Goal: Task Accomplishment & Management: Manage account settings

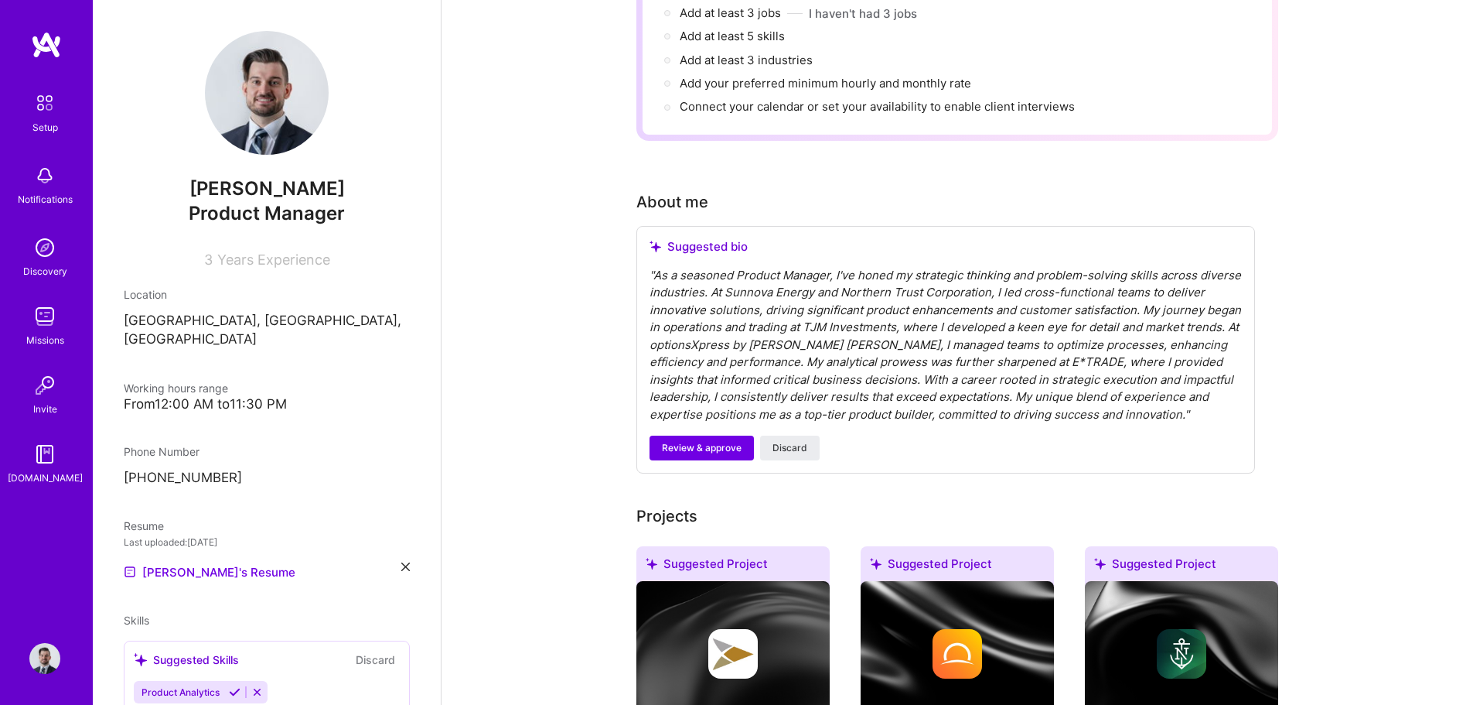
scroll to position [265, 0]
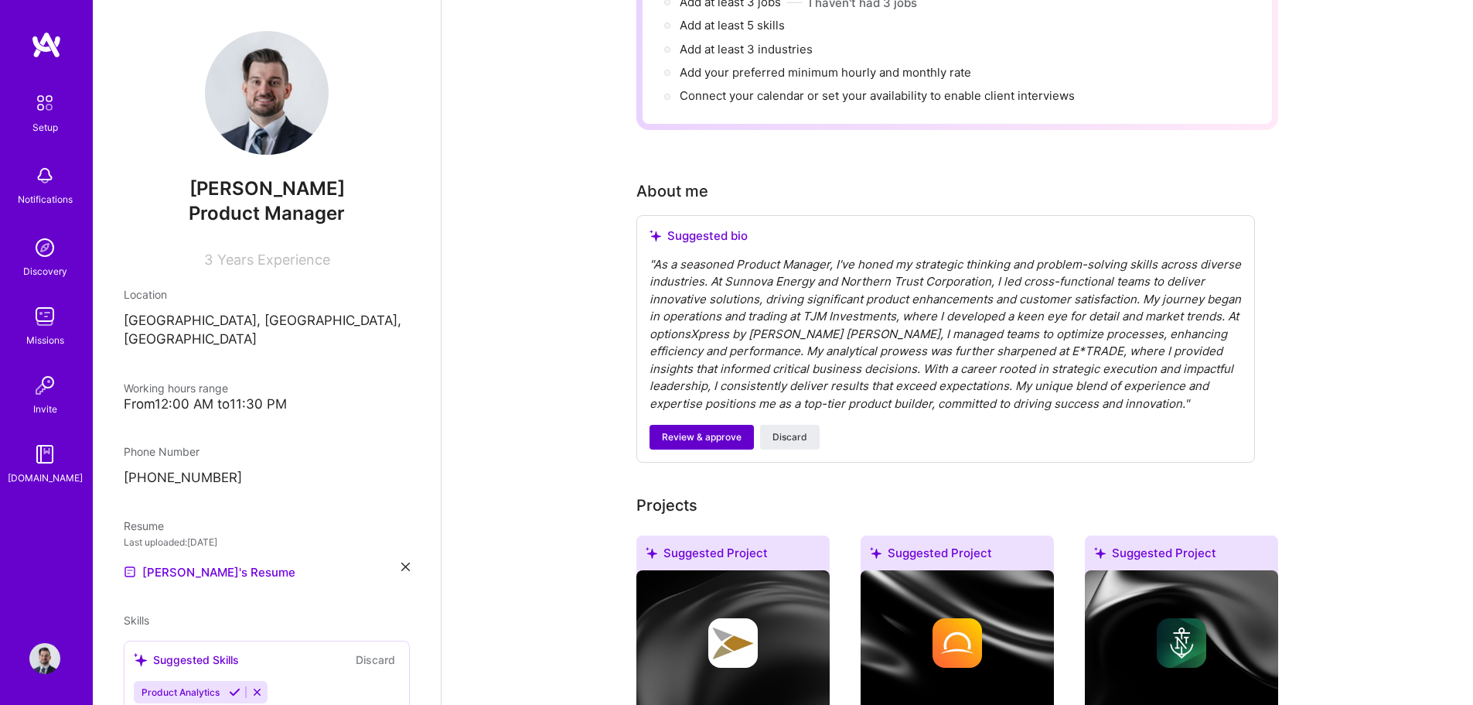
click at [693, 425] on button "Review & approve" at bounding box center [702, 437] width 104 height 25
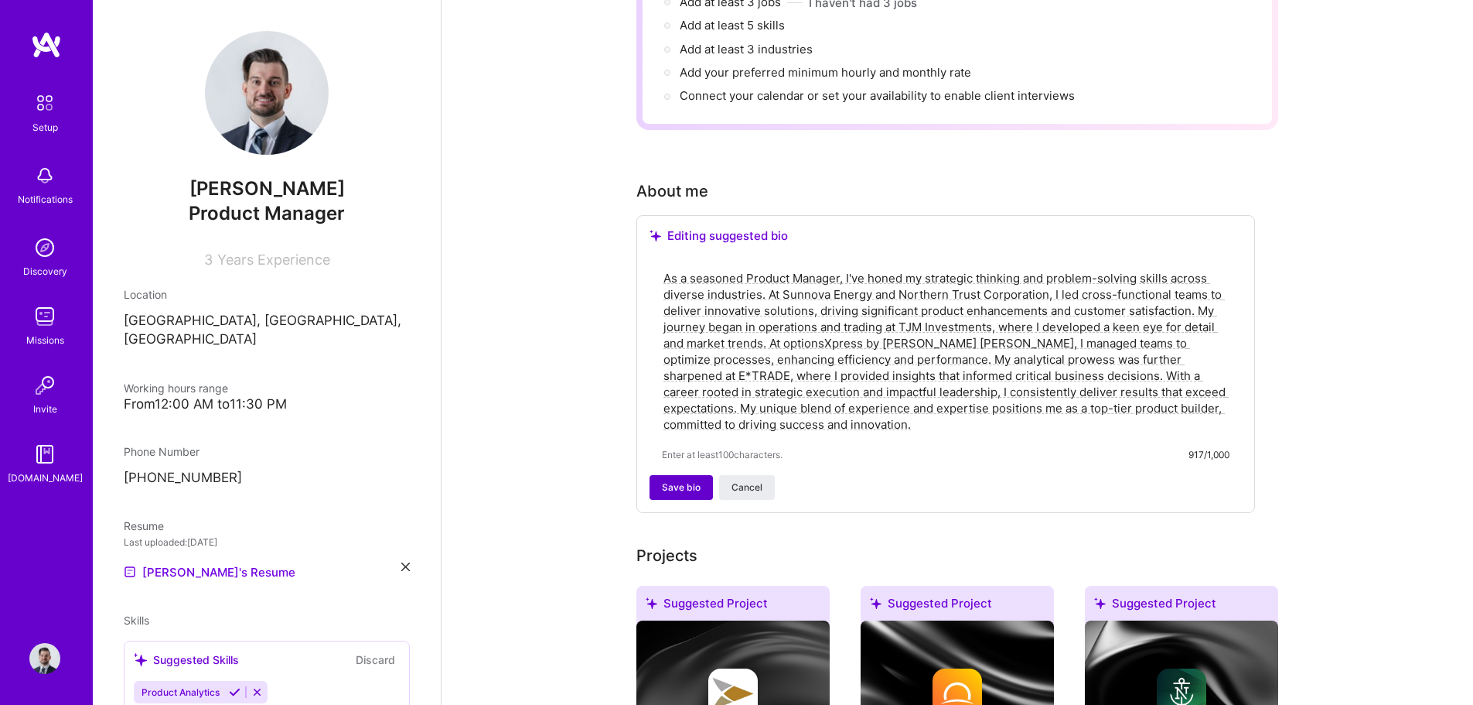
click at [681, 480] on span "Save bio" at bounding box center [681, 487] width 39 height 14
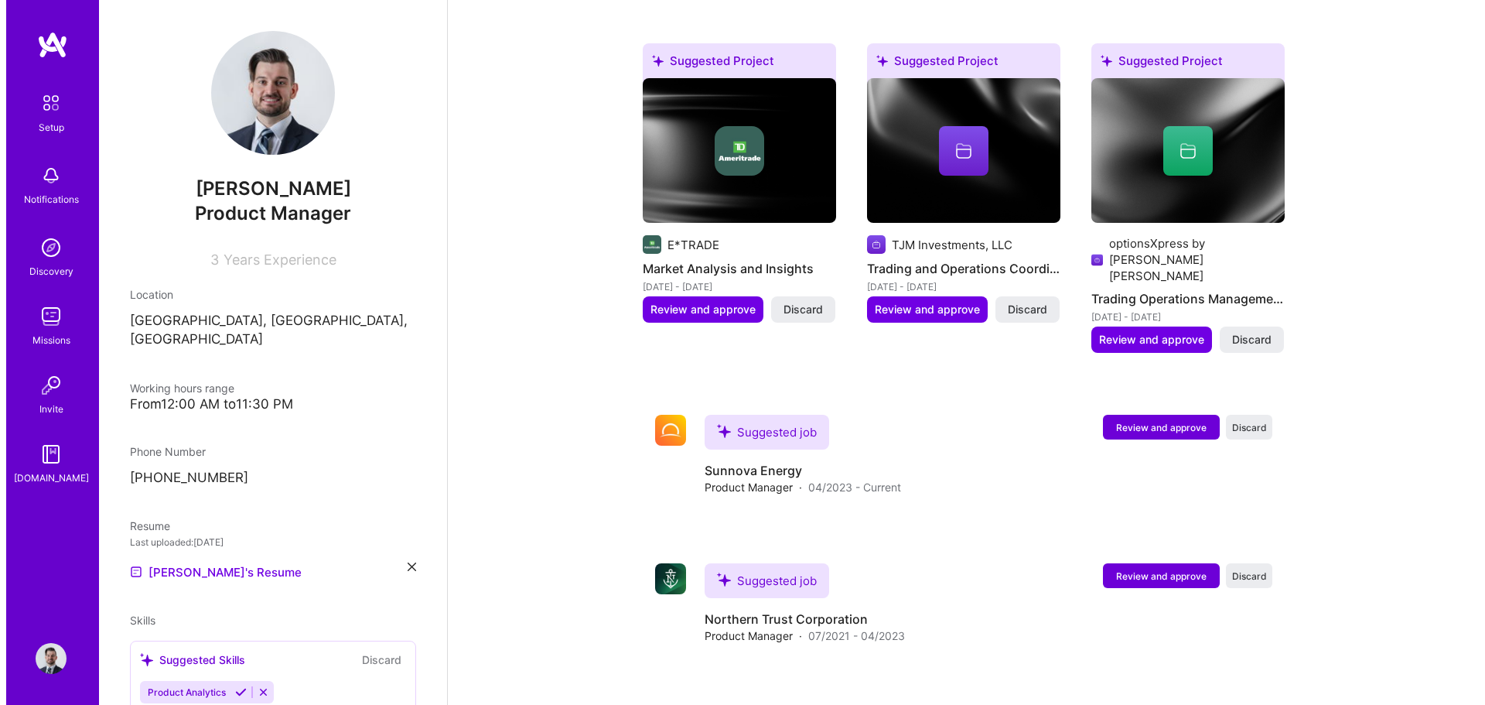
scroll to position [958, 0]
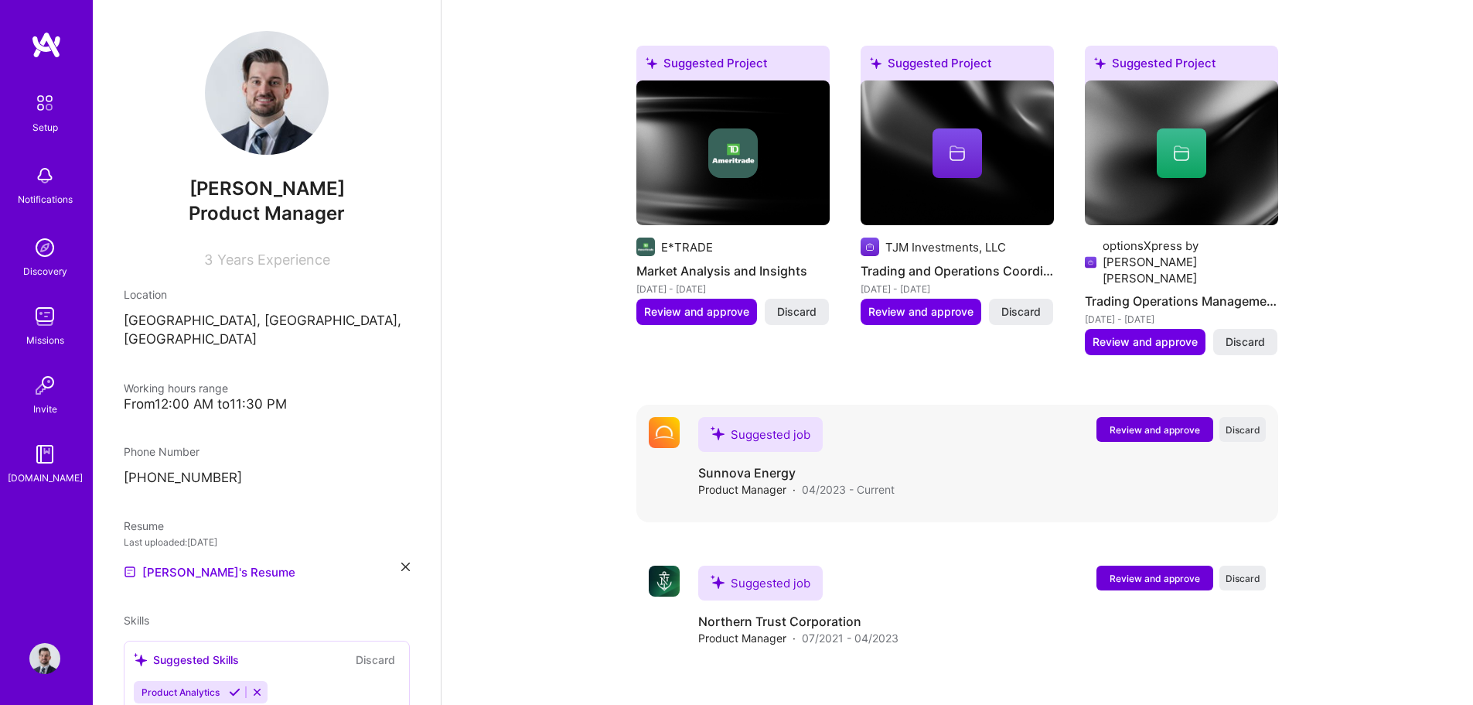
click at [1108, 417] on button "Review and approve" at bounding box center [1155, 429] width 117 height 25
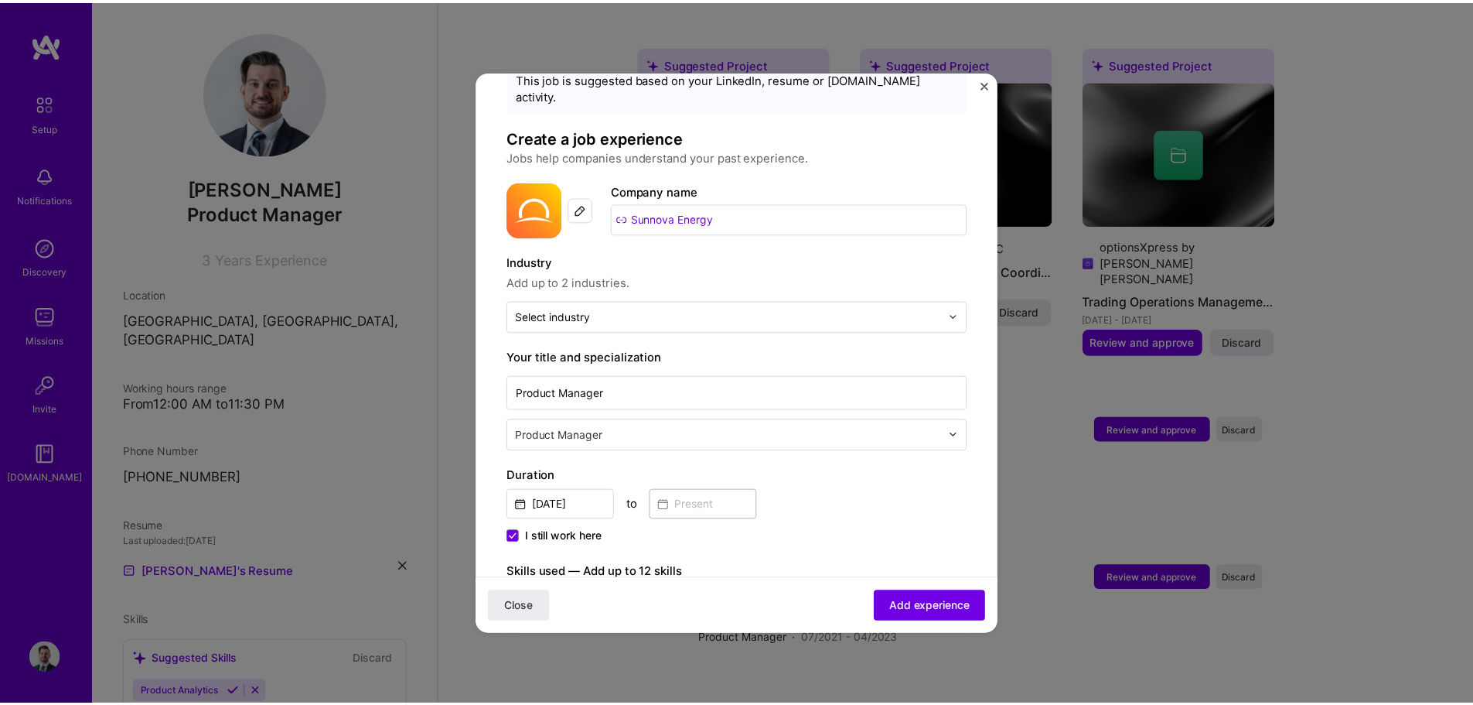
scroll to position [46, 0]
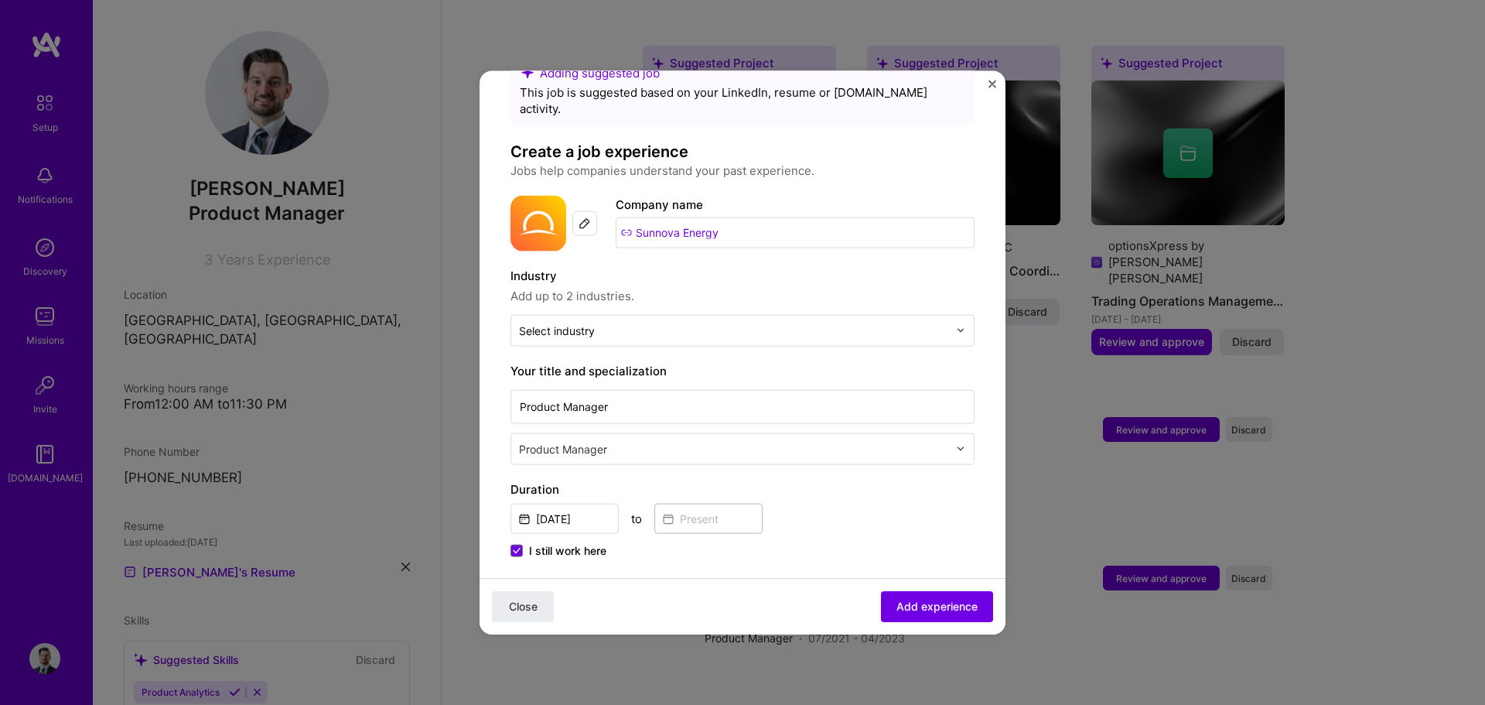
click at [989, 85] on img "Close" at bounding box center [992, 84] width 8 height 8
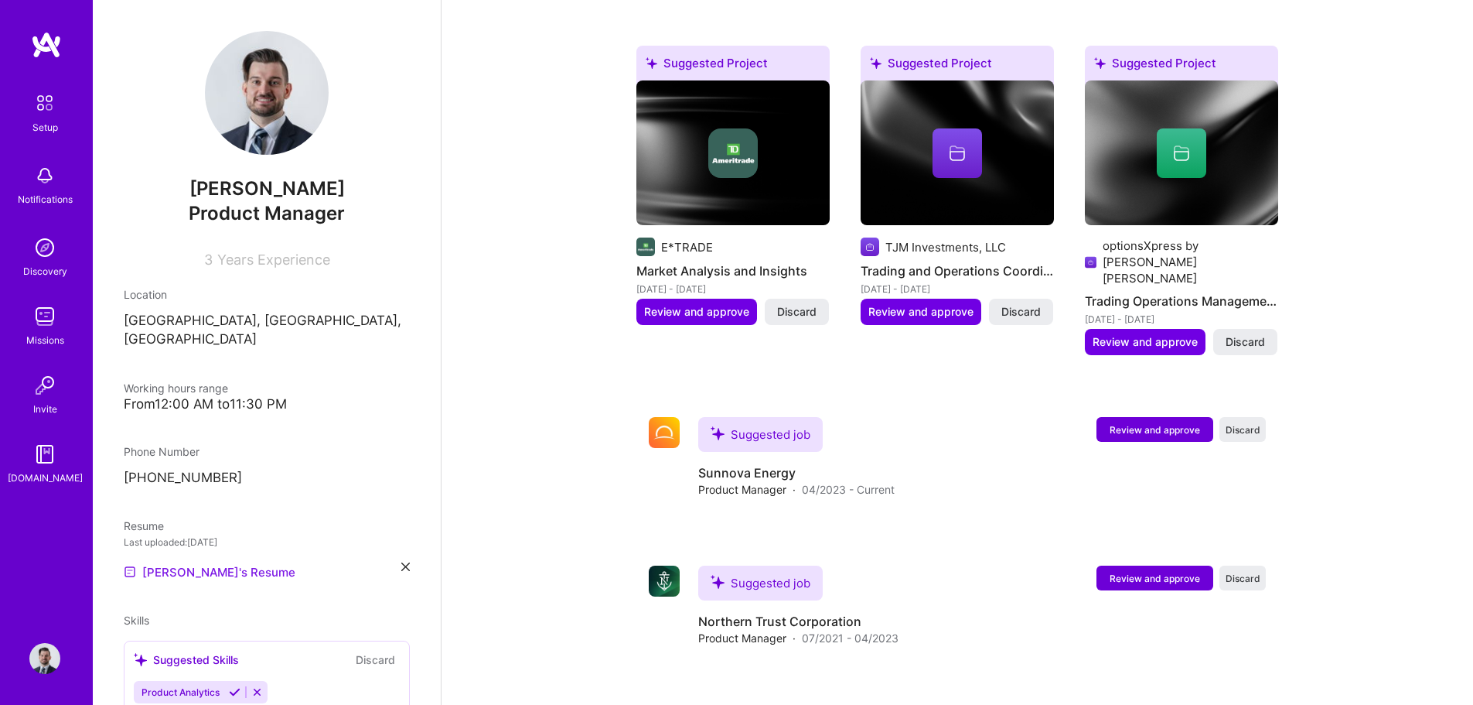
click at [215, 562] on link "[PERSON_NAME]'s Resume" at bounding box center [210, 571] width 172 height 19
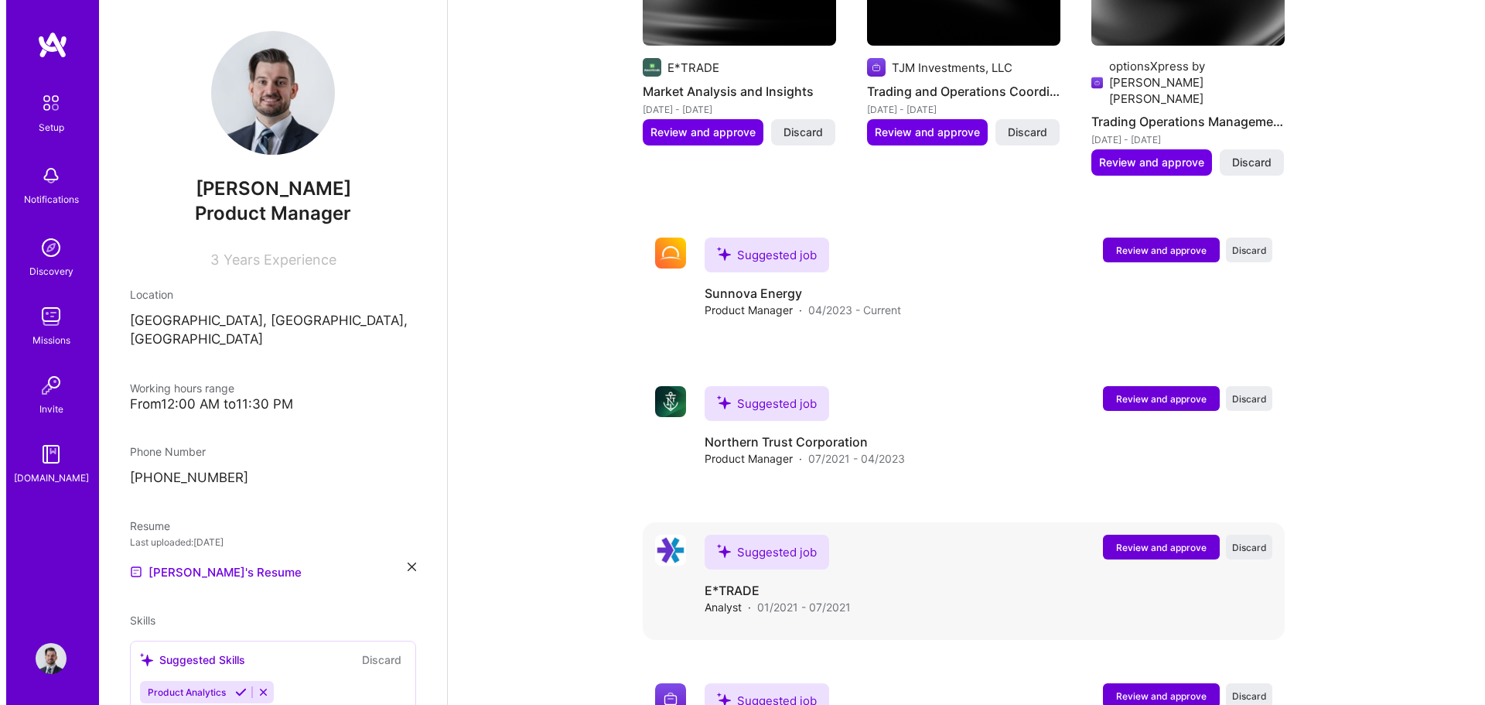
scroll to position [1057, 0]
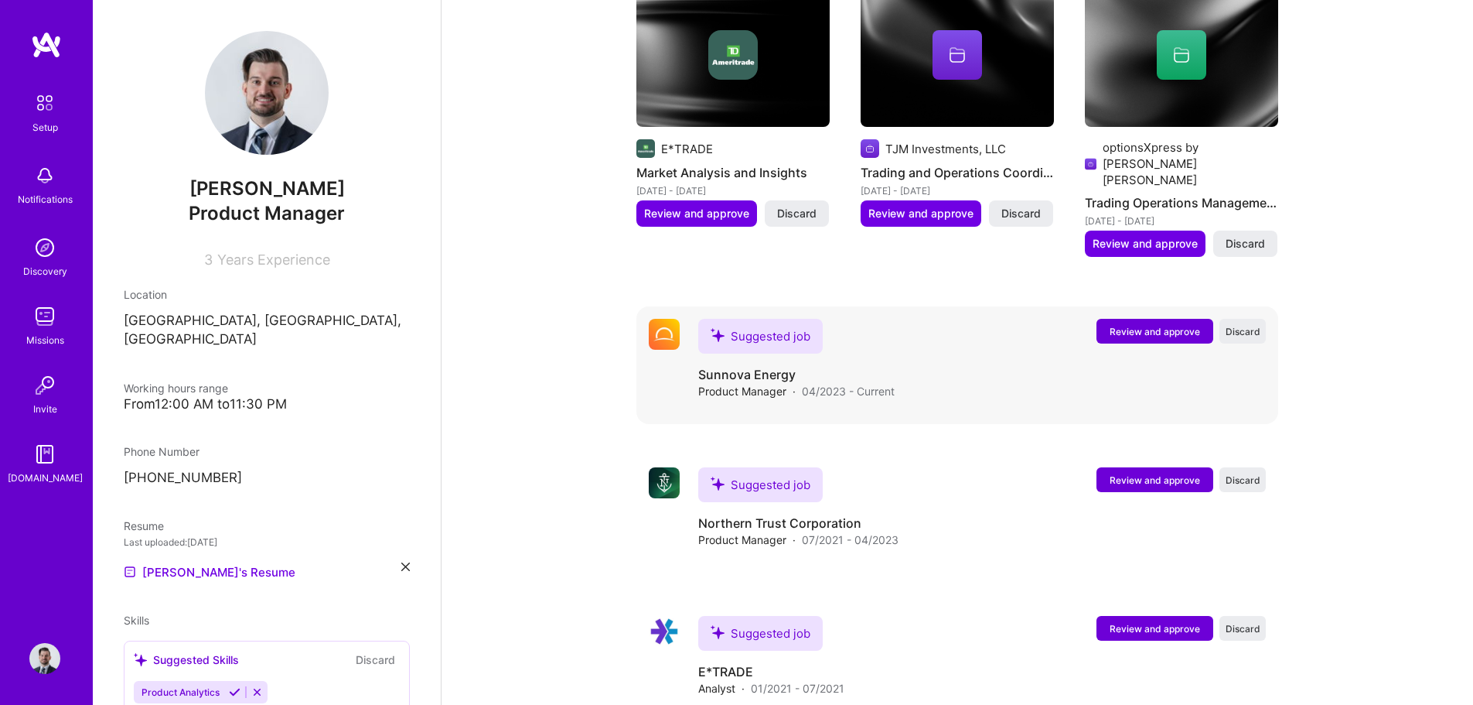
click at [1141, 325] on span "Review and approve" at bounding box center [1155, 331] width 90 height 13
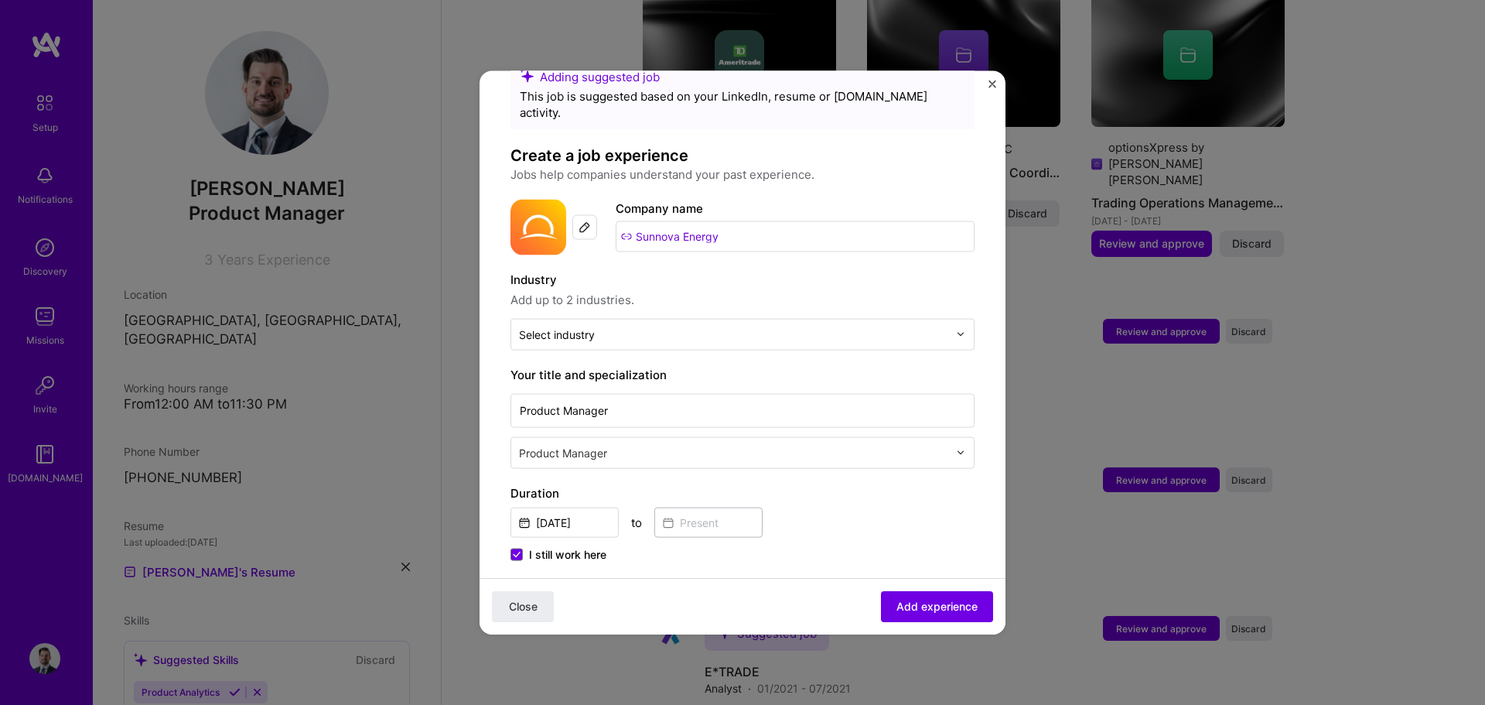
scroll to position [77, 0]
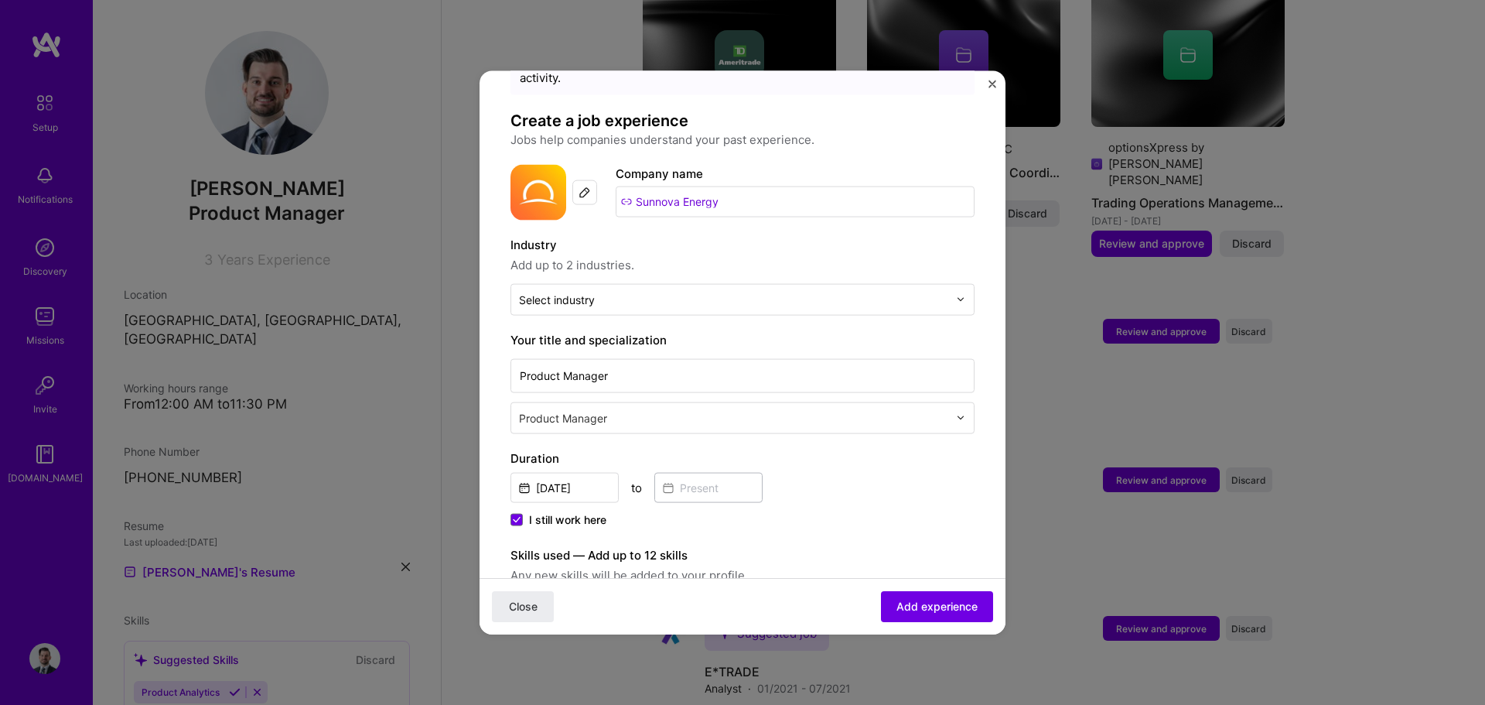
click at [581, 511] on span "I still work here" at bounding box center [567, 518] width 77 height 15
click at [0, 0] on input "I still work here" at bounding box center [0, 0] width 0 height 0
click at [702, 474] on input at bounding box center [708, 487] width 108 height 30
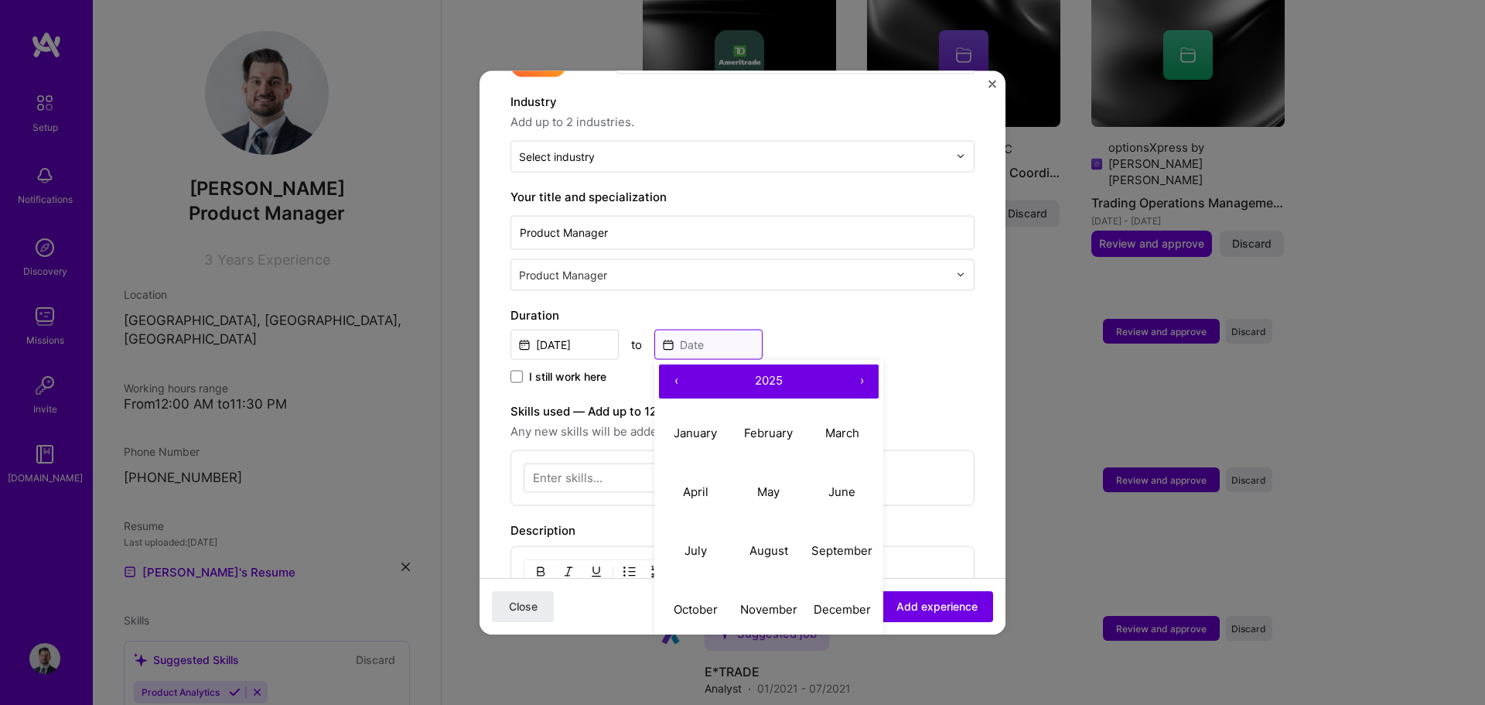
scroll to position [232, 0]
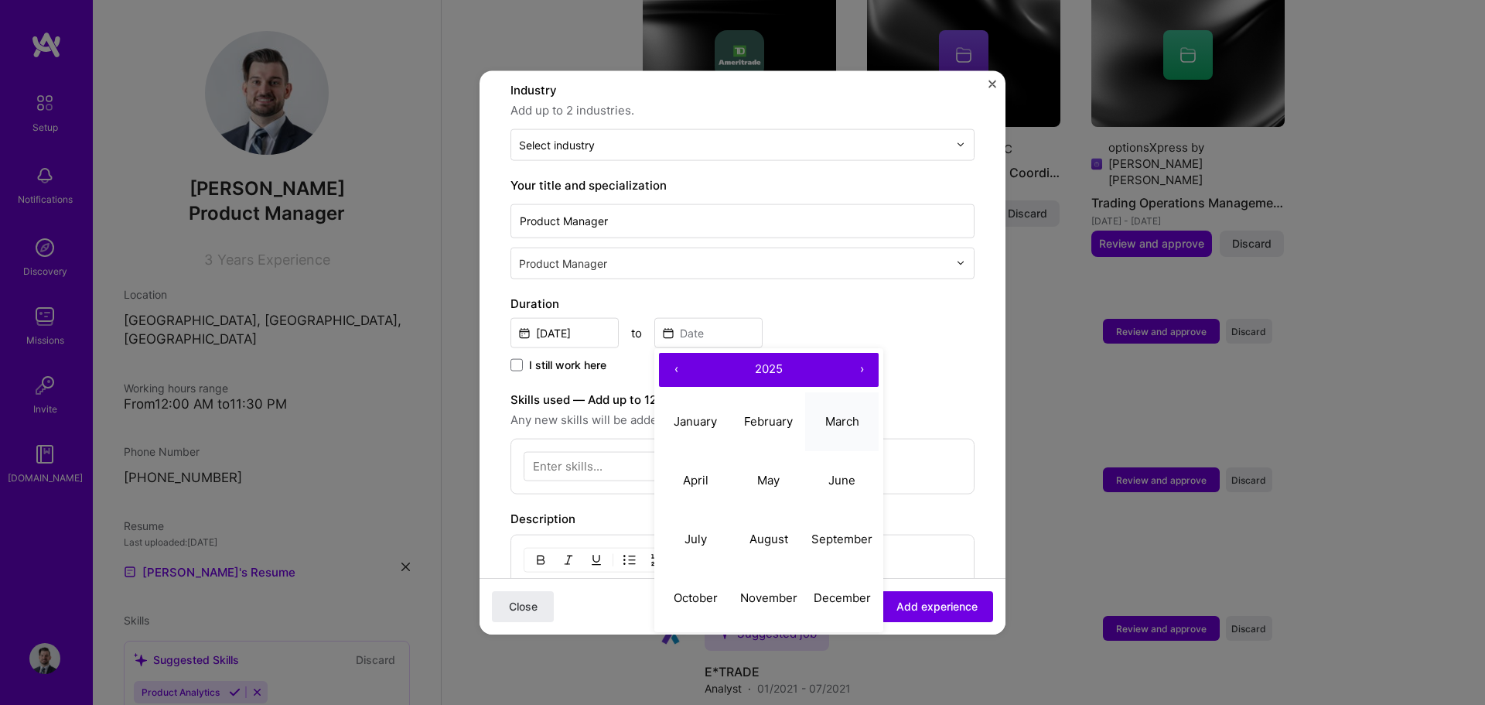
click at [847, 414] on abbr "March" at bounding box center [842, 421] width 34 height 15
type input "[DATE]"
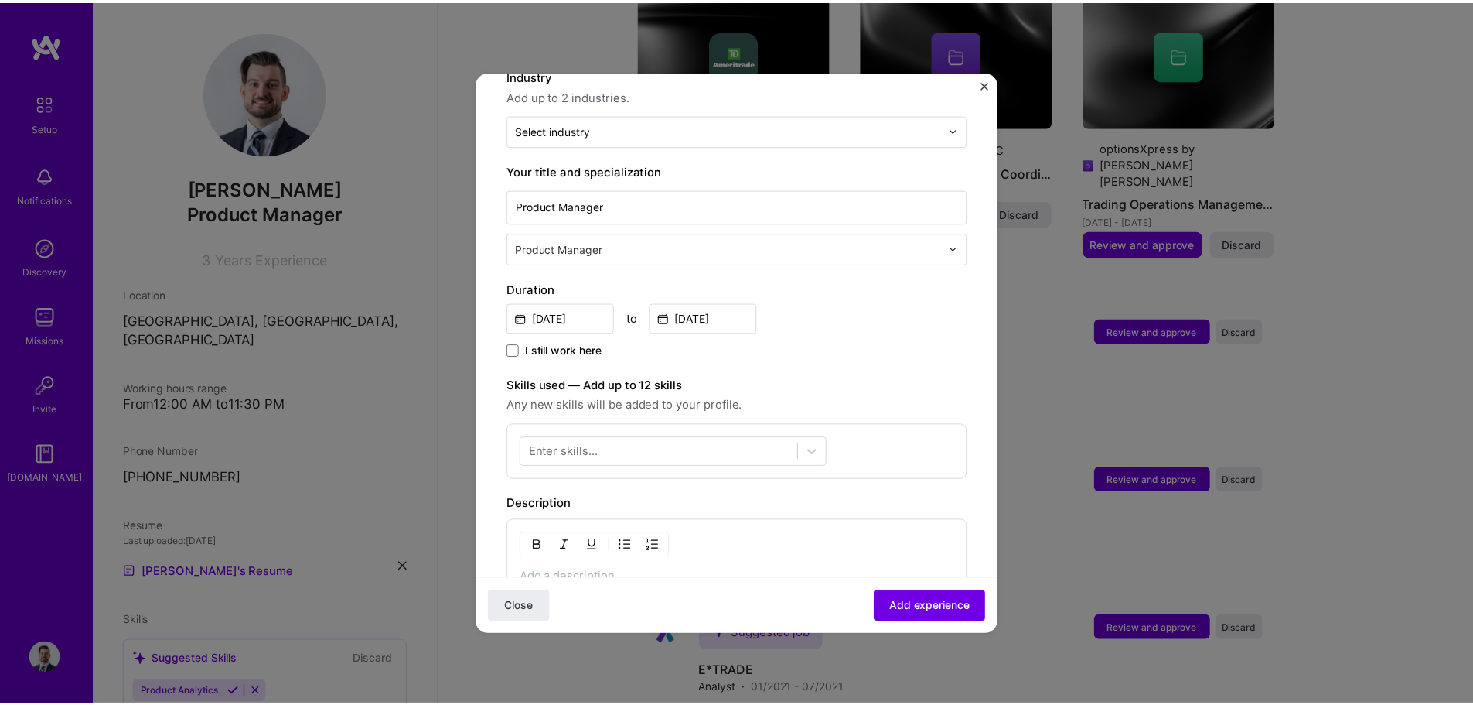
scroll to position [324, 0]
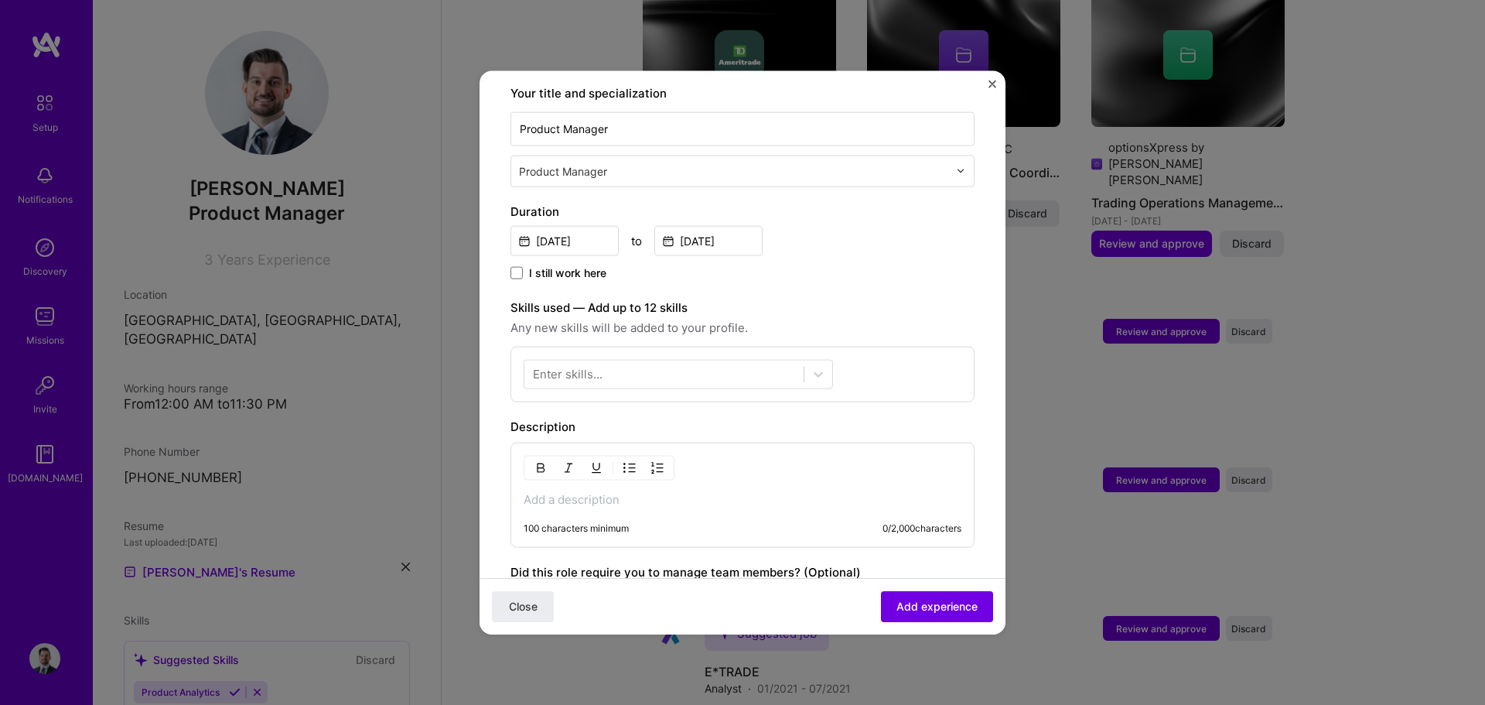
click at [993, 85] on img "Close" at bounding box center [992, 84] width 8 height 8
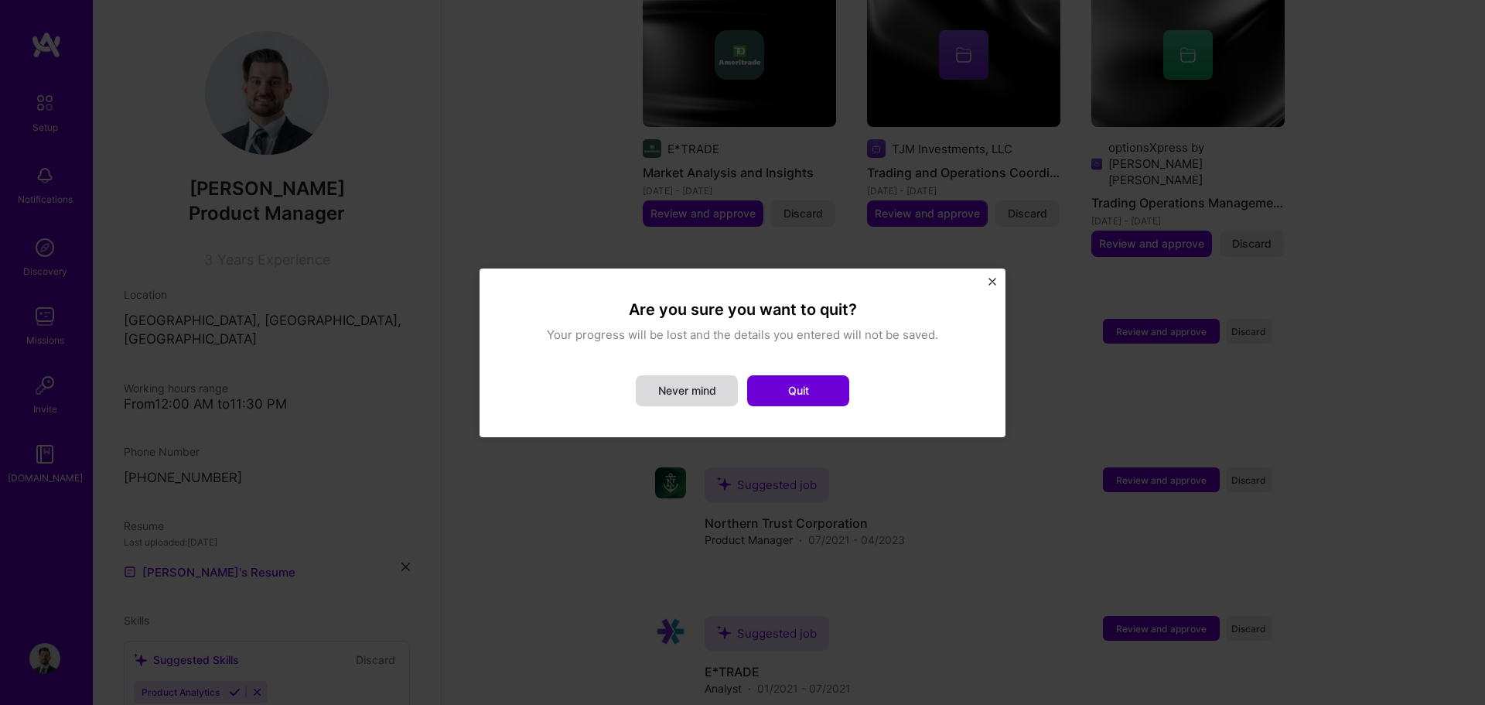
drag, startPoint x: 765, startPoint y: 385, endPoint x: 735, endPoint y: 391, distance: 30.6
click at [735, 391] on div "Never mind Quit" at bounding box center [742, 390] width 464 height 31
click at [817, 384] on button "Quit" at bounding box center [798, 390] width 102 height 31
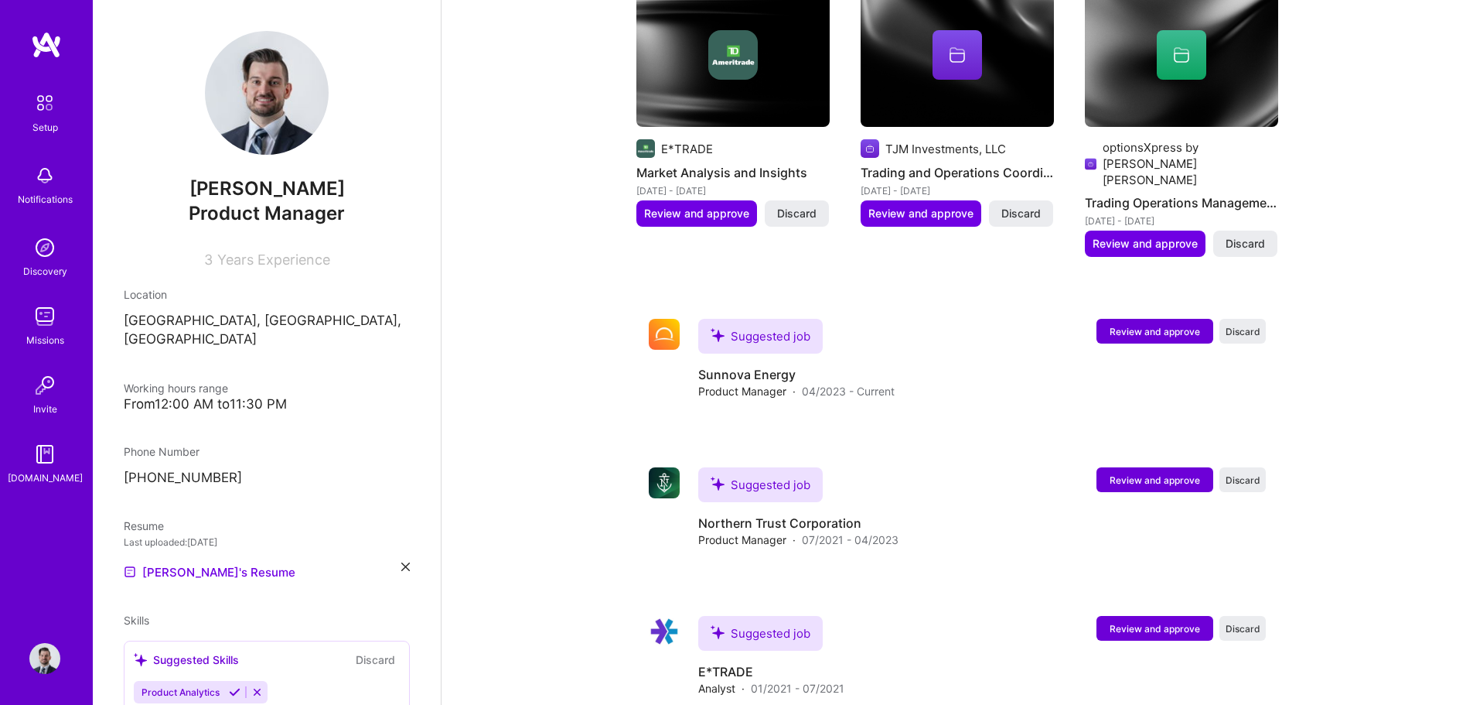
click at [52, 383] on img at bounding box center [44, 385] width 31 height 31
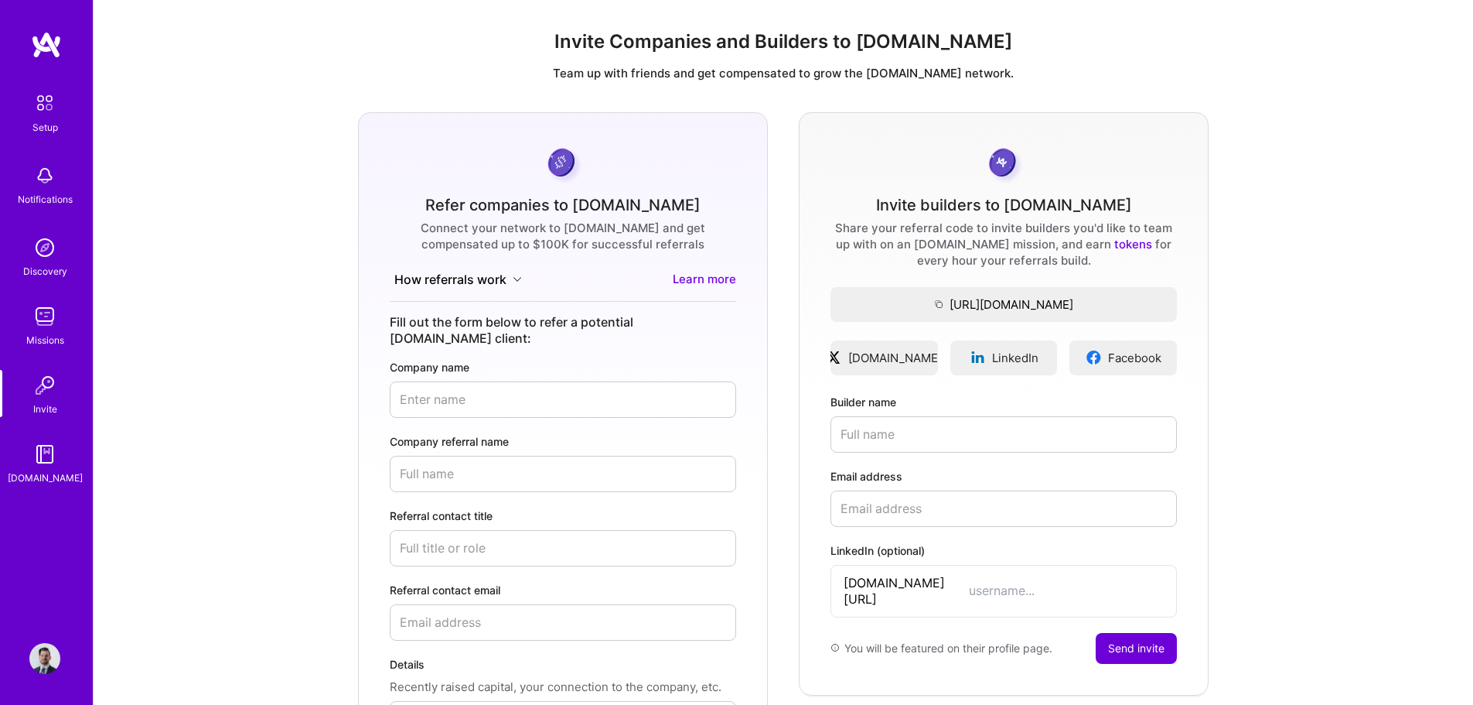
click at [49, 437] on div "Setup Notifications Discovery Missions Invite [DOMAIN_NAME]" at bounding box center [46, 286] width 93 height 399
click at [73, 277] on link "Discovery" at bounding box center [45, 255] width 96 height 47
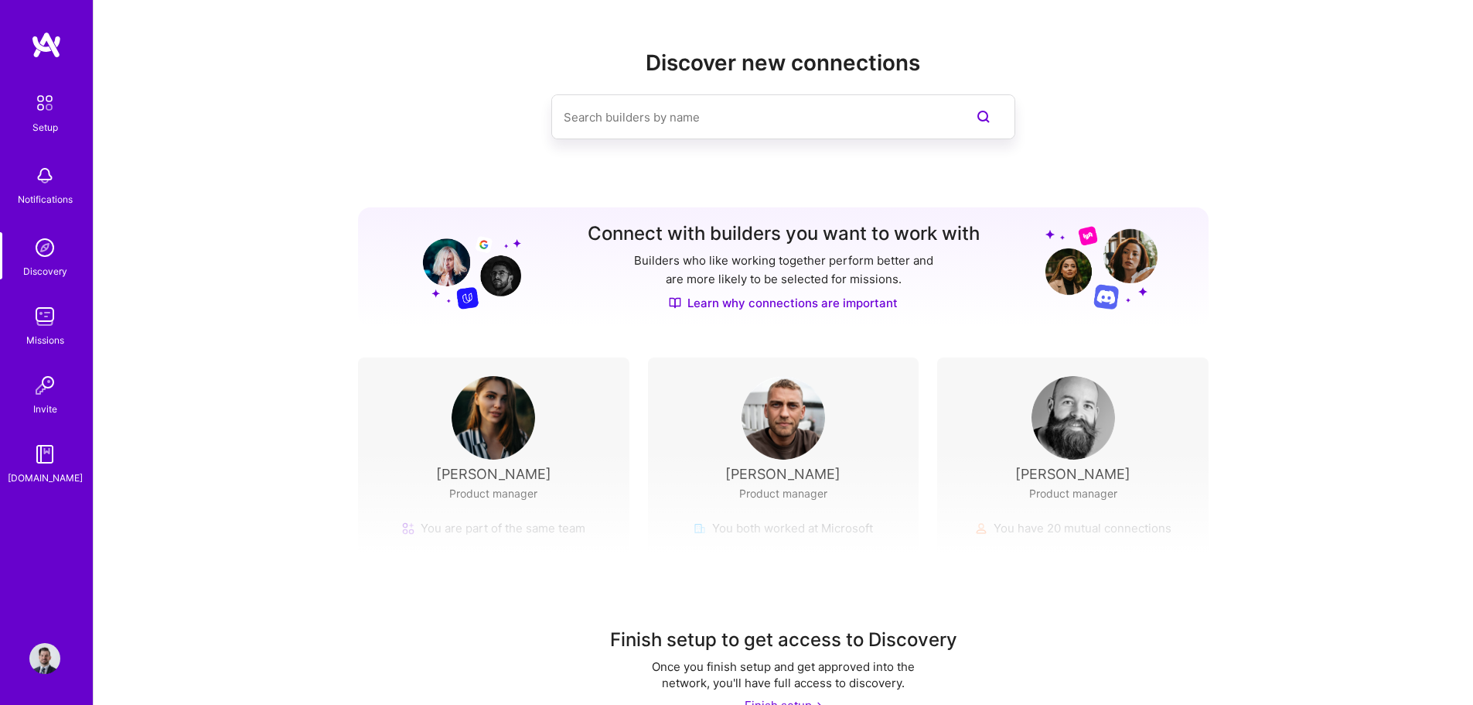
click at [57, 208] on div "Notifications" at bounding box center [45, 183] width 96 height 53
click at [51, 170] on div "Setup Notifications Discovery Missions Invite [DOMAIN_NAME]" at bounding box center [46, 286] width 93 height 399
click at [53, 117] on img at bounding box center [45, 103] width 32 height 32
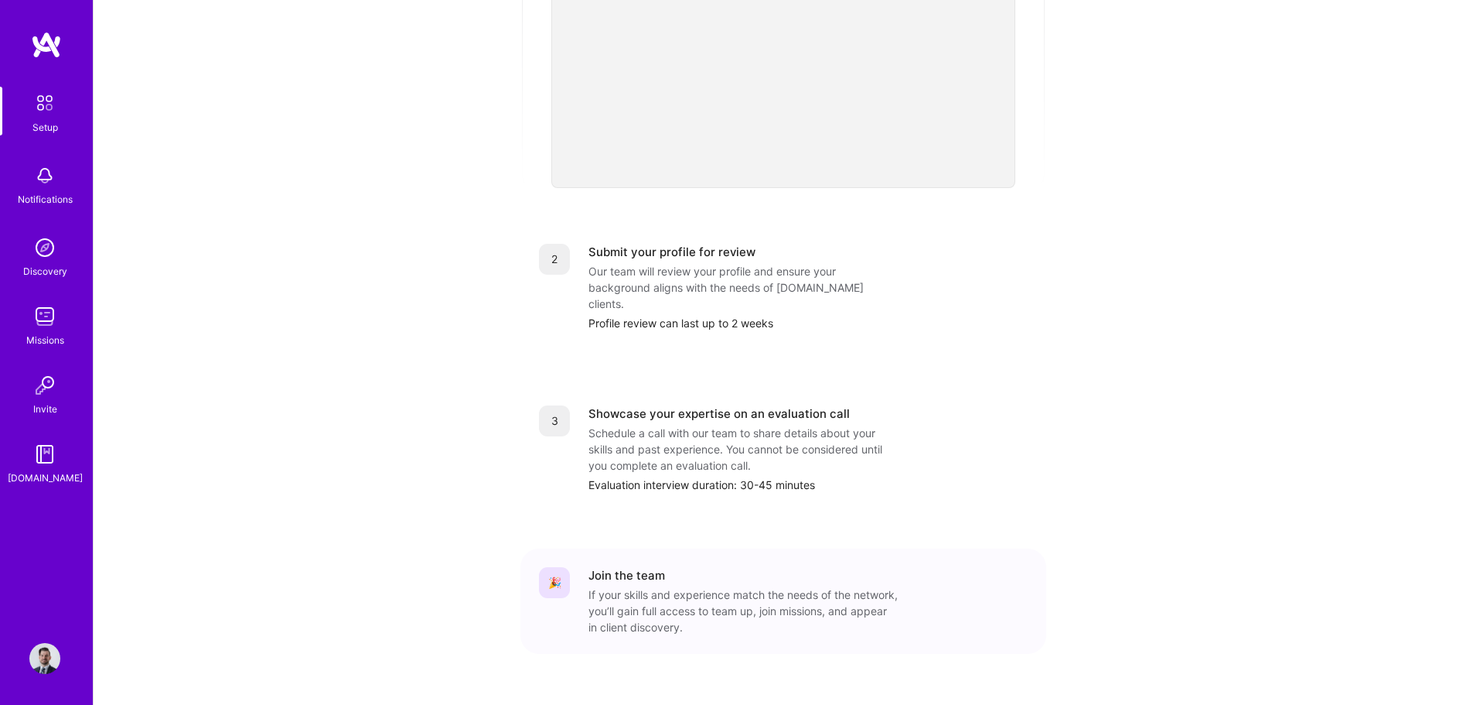
scroll to position [471, 0]
